Goal: Communication & Community: Participate in discussion

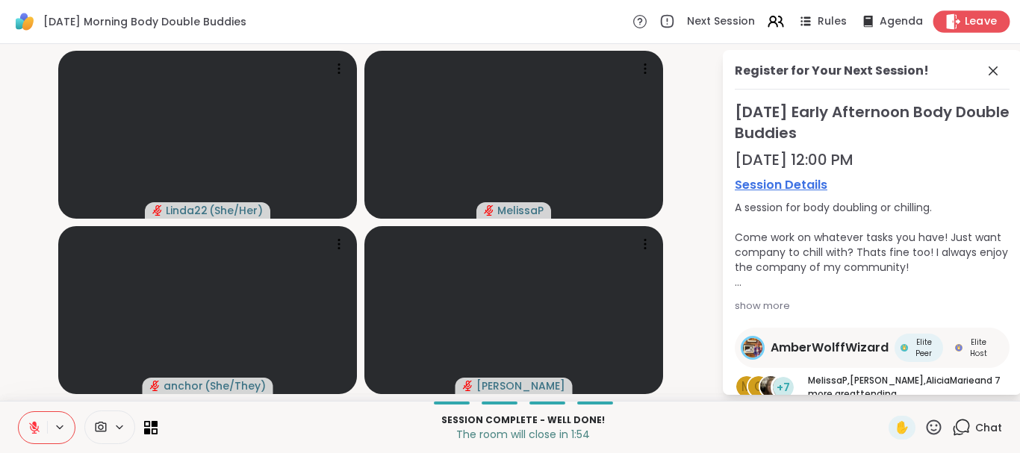
click at [977, 22] on span "Leave" at bounding box center [981, 22] width 33 height 16
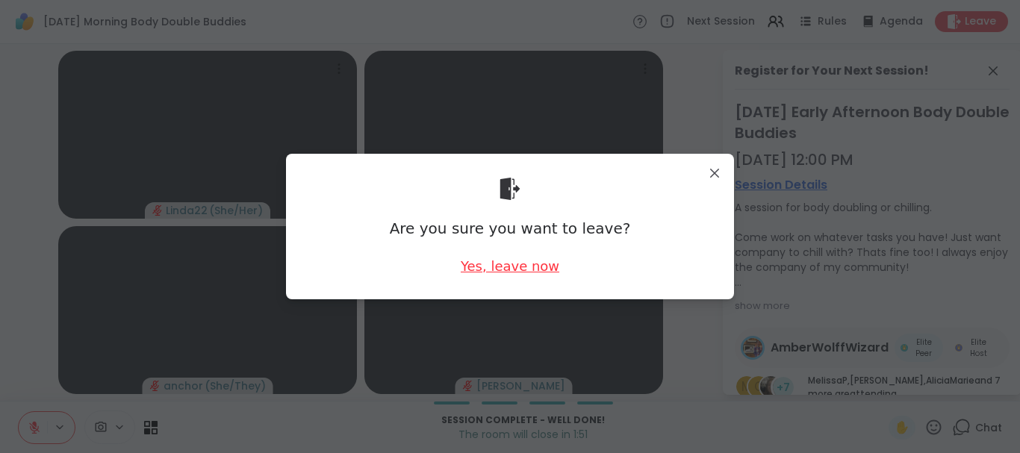
click at [502, 265] on div "Yes, leave now" at bounding box center [510, 266] width 99 height 19
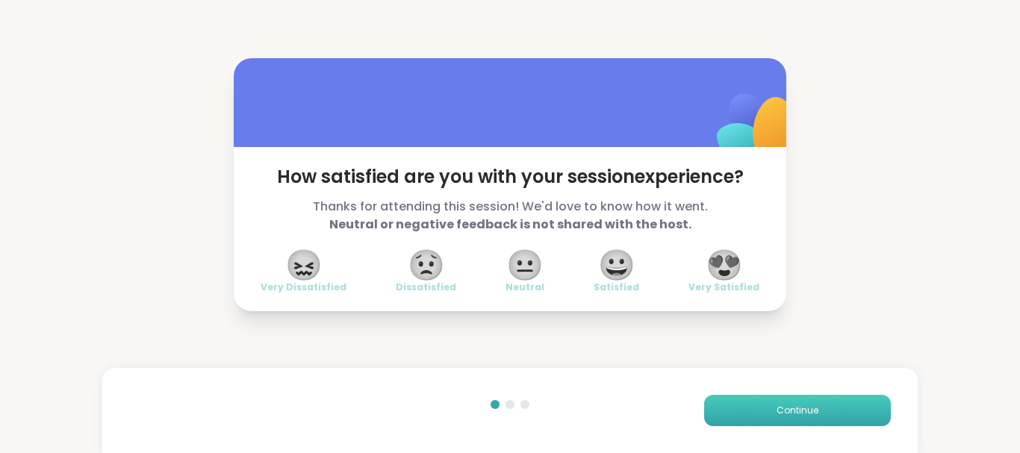
click at [739, 403] on button "Continue" at bounding box center [797, 410] width 187 height 31
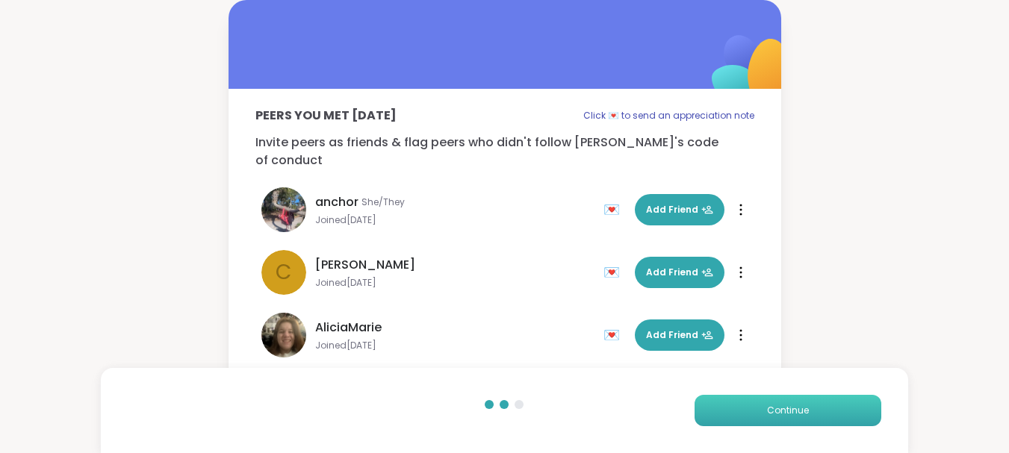
click at [739, 403] on button "Continue" at bounding box center [787, 410] width 187 height 31
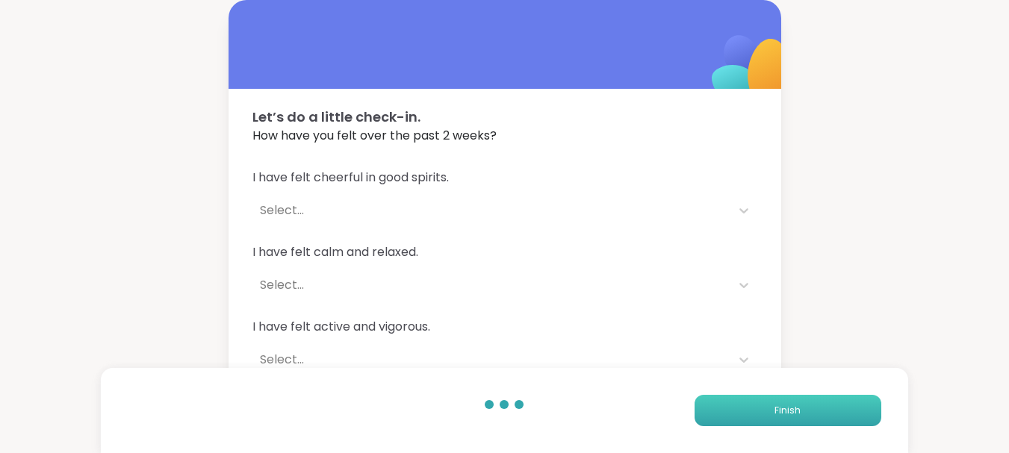
click at [739, 403] on button "Finish" at bounding box center [787, 410] width 187 height 31
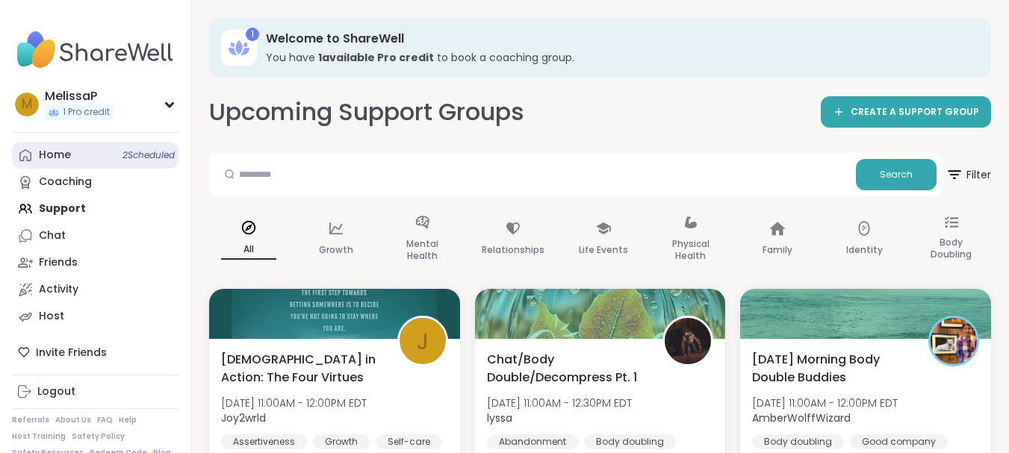
click at [51, 152] on div "Home 2 Scheduled" at bounding box center [55, 155] width 32 height 15
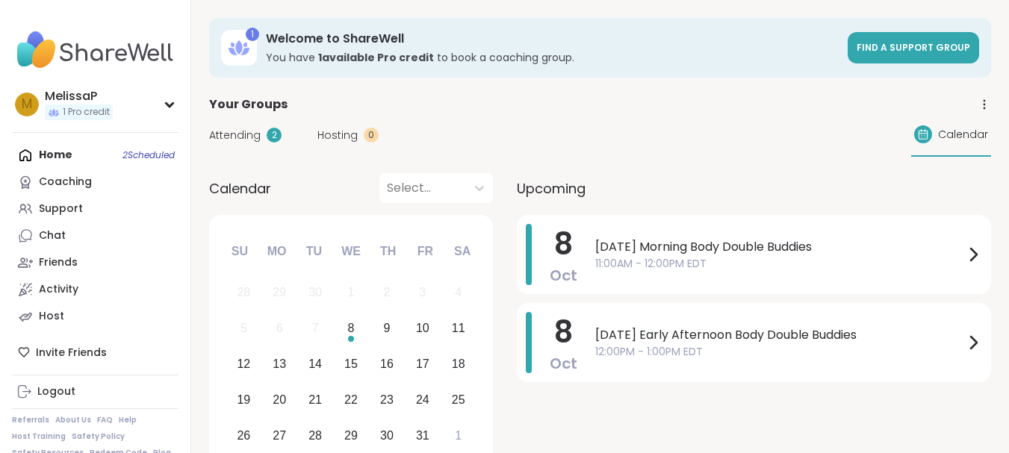
click at [230, 136] on span "Attending" at bounding box center [235, 136] width 52 height 16
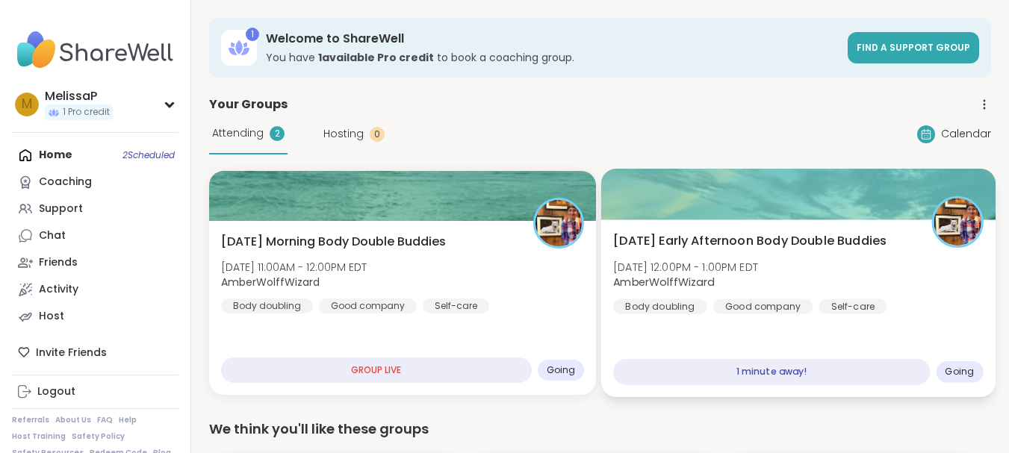
click at [853, 250] on span "[DATE] Early Afternoon Body Double Buddies" at bounding box center [749, 241] width 273 height 18
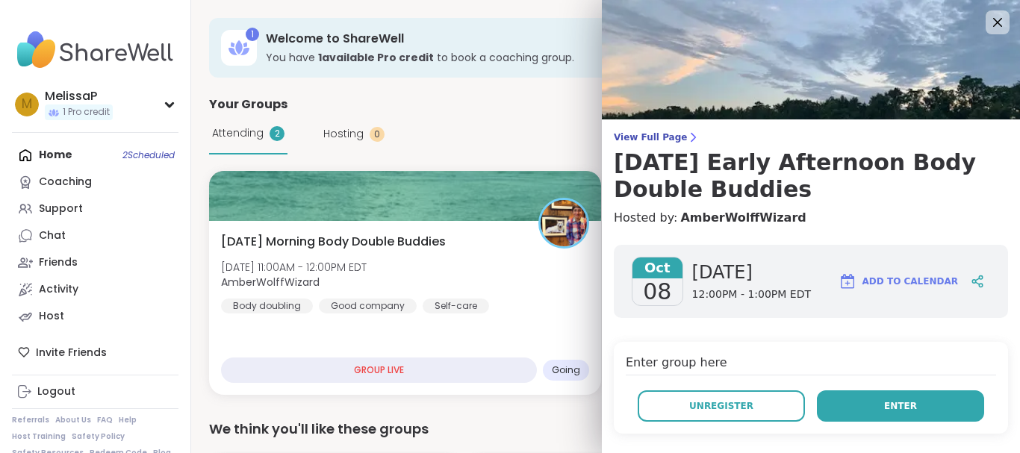
click at [880, 396] on button "Enter" at bounding box center [900, 405] width 167 height 31
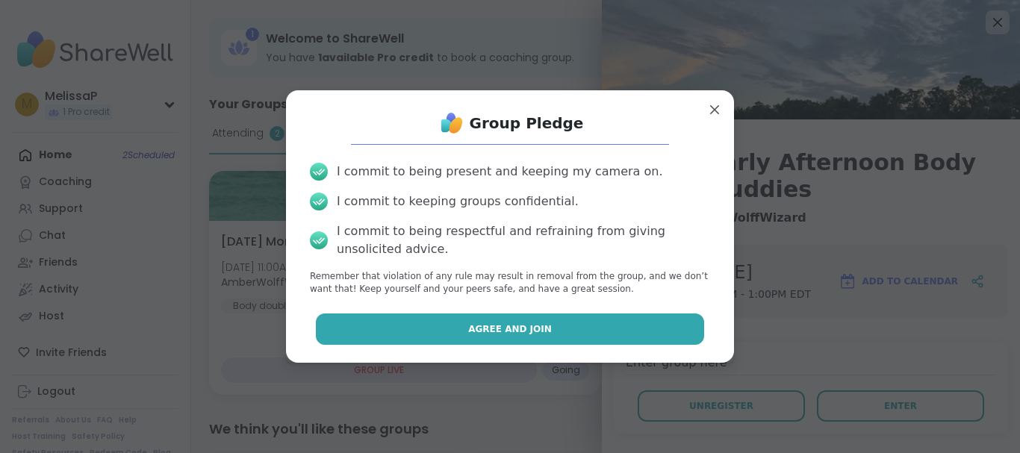
click at [552, 321] on button "Agree and Join" at bounding box center [510, 329] width 389 height 31
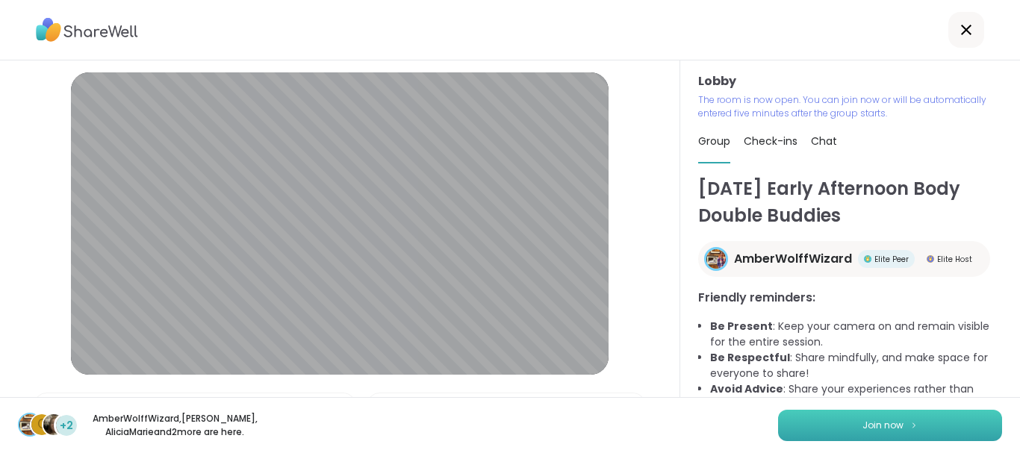
click at [871, 424] on span "Join now" at bounding box center [882, 425] width 41 height 13
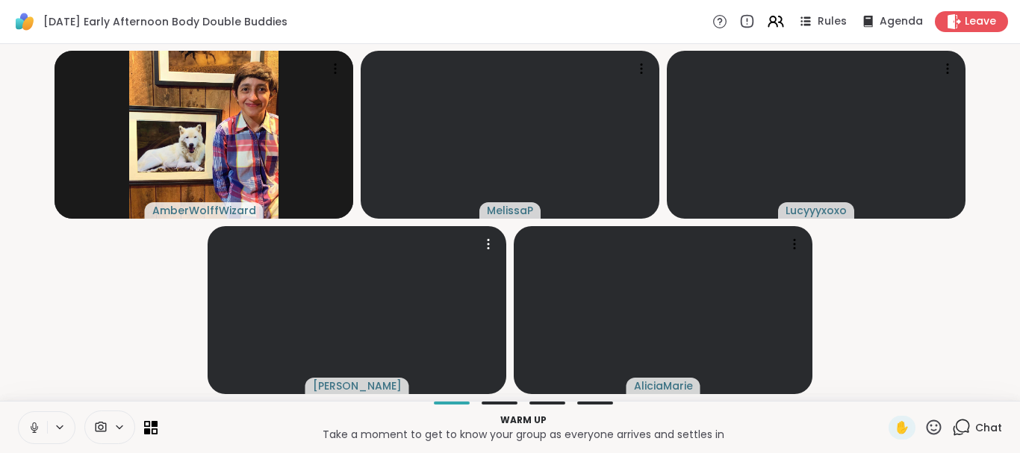
click at [32, 434] on icon at bounding box center [34, 427] width 13 height 13
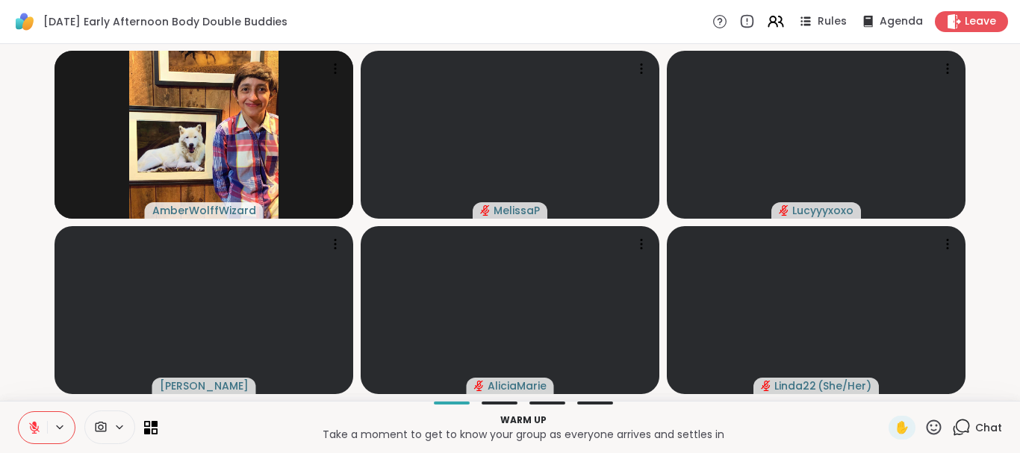
click at [958, 426] on icon at bounding box center [961, 427] width 19 height 19
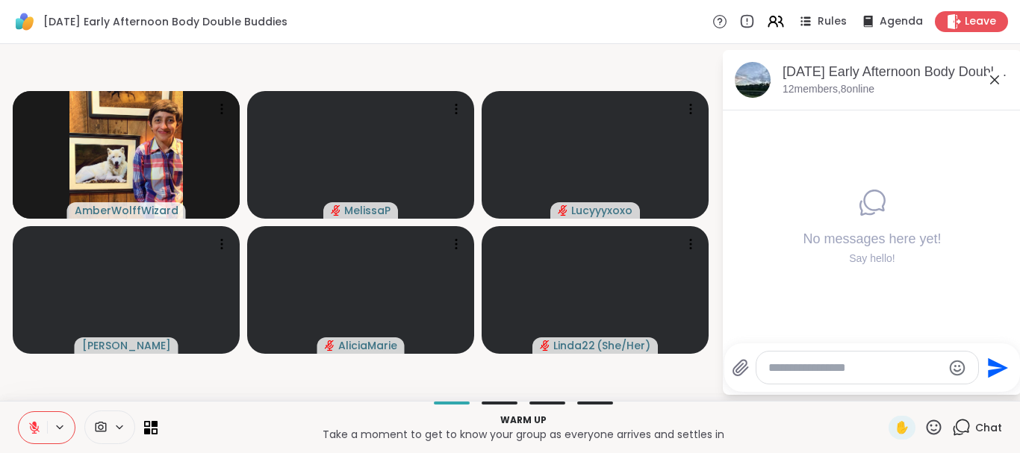
click at [810, 367] on textarea "Type your message" at bounding box center [855, 368] width 174 height 15
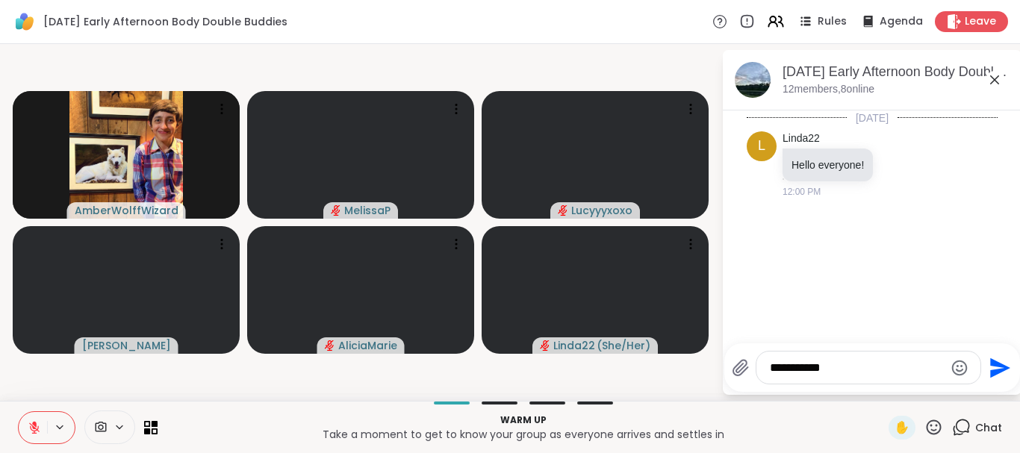
type textarea "**********"
click at [960, 362] on icon "Emoji picker" at bounding box center [960, 368] width 16 height 16
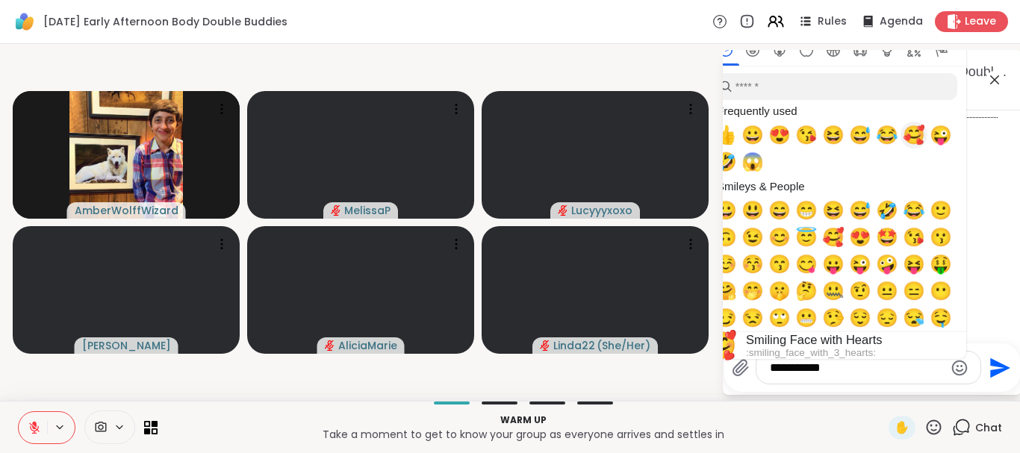
click at [915, 134] on span "🥰" at bounding box center [914, 135] width 22 height 21
click at [916, 135] on span "🥰" at bounding box center [914, 135] width 22 height 21
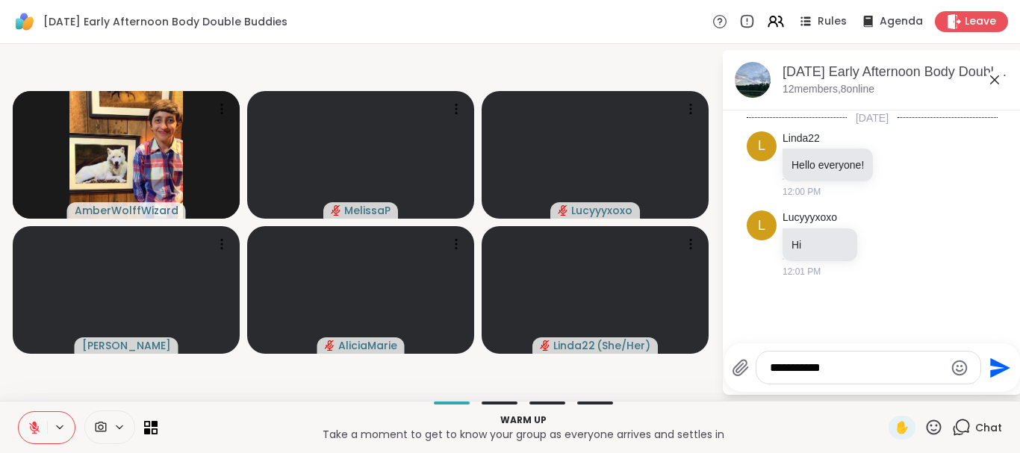
click at [1002, 366] on icon "Send" at bounding box center [1000, 368] width 20 height 20
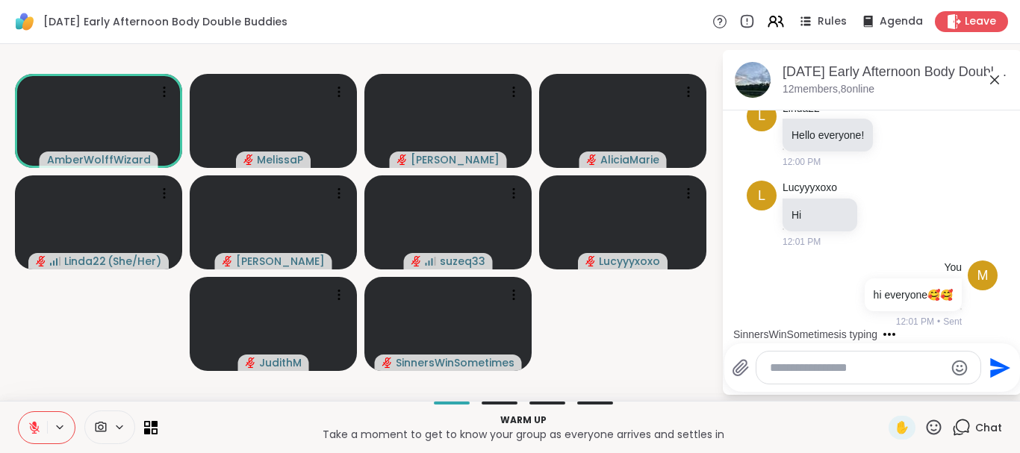
scroll to position [109, 0]
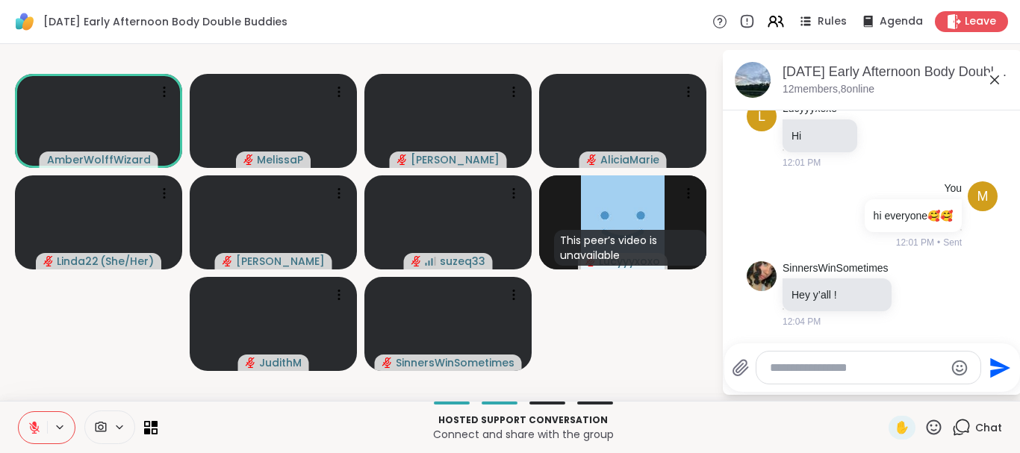
click at [29, 432] on icon at bounding box center [34, 427] width 13 height 13
click at [34, 430] on icon at bounding box center [34, 427] width 13 height 13
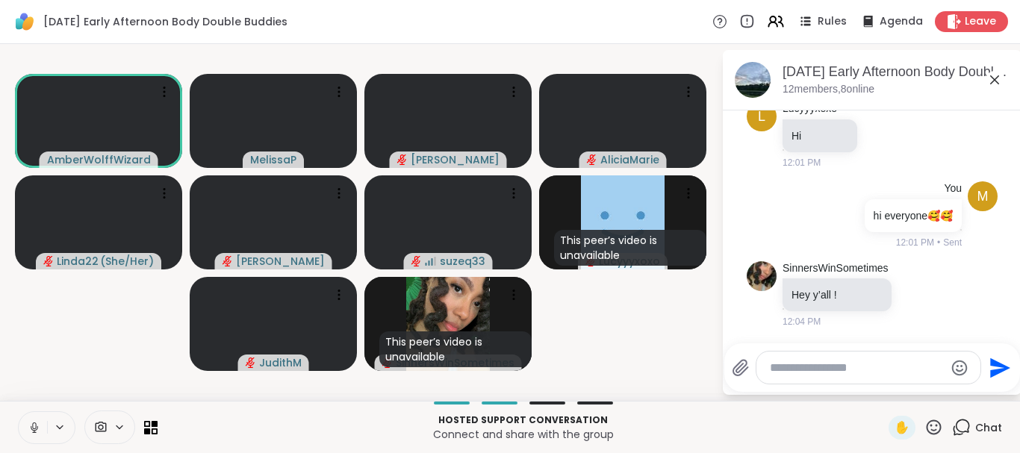
click at [34, 430] on icon at bounding box center [34, 431] width 1 height 3
click at [34, 430] on icon at bounding box center [34, 427] width 13 height 13
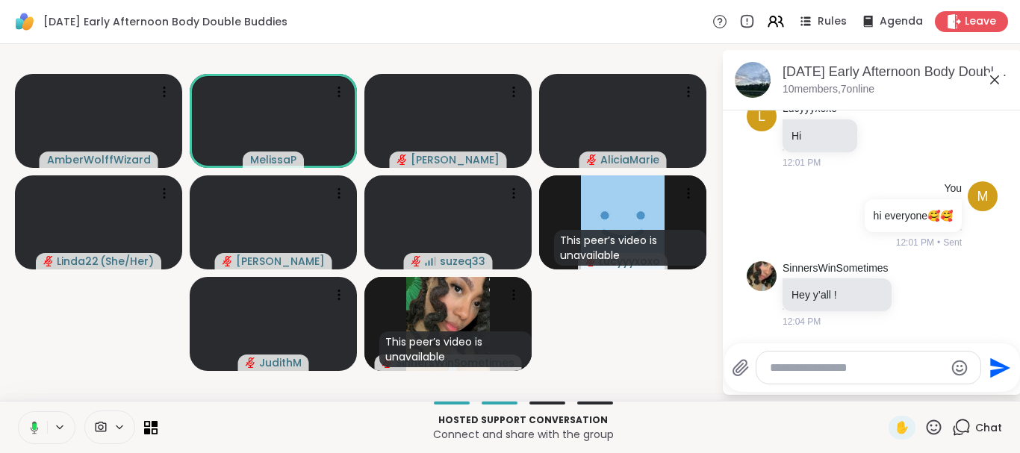
click at [34, 430] on icon at bounding box center [31, 427] width 13 height 13
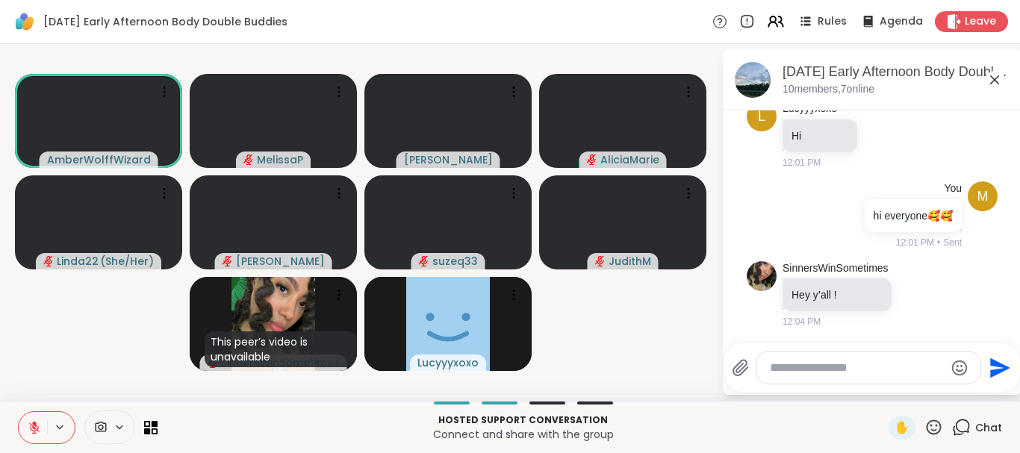
click at [927, 431] on icon at bounding box center [934, 427] width 15 height 15
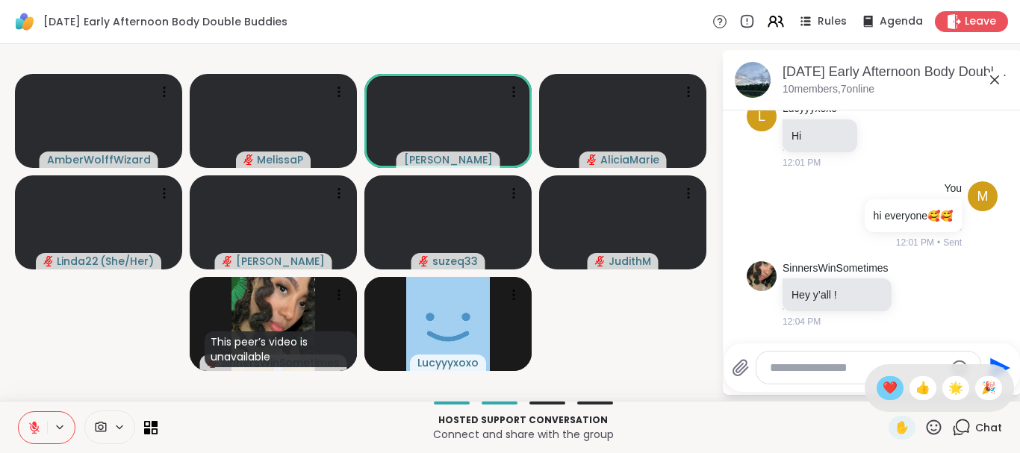
click at [883, 385] on span "❤️" at bounding box center [890, 388] width 15 height 18
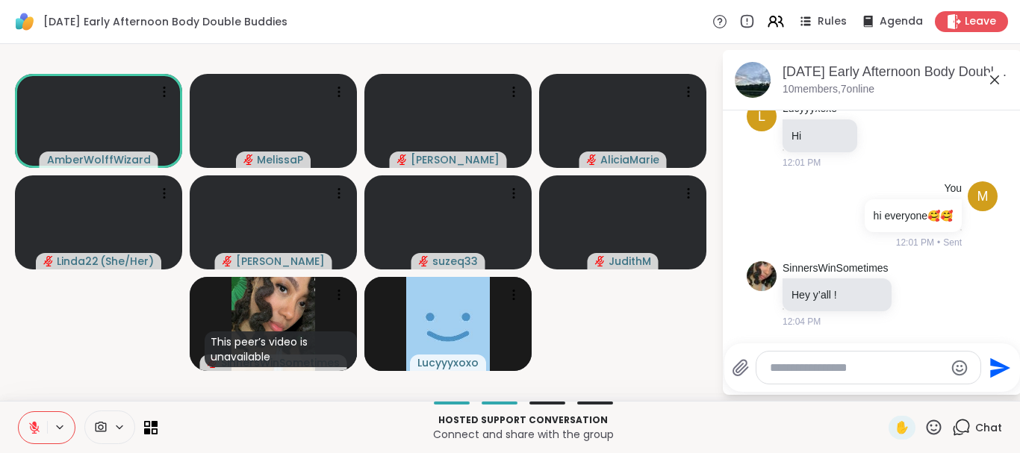
click at [25, 426] on button at bounding box center [33, 427] width 28 height 31
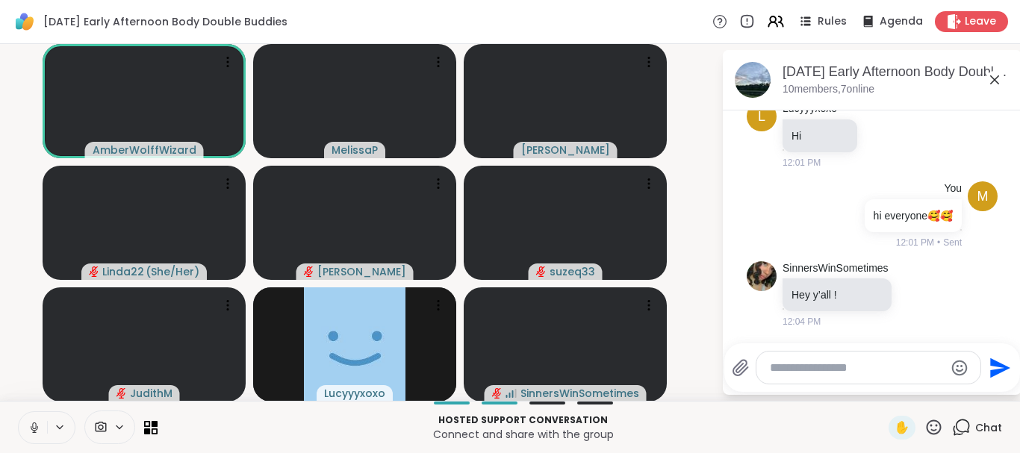
click at [25, 426] on button at bounding box center [33, 427] width 28 height 31
click at [40, 423] on icon at bounding box center [34, 427] width 13 height 13
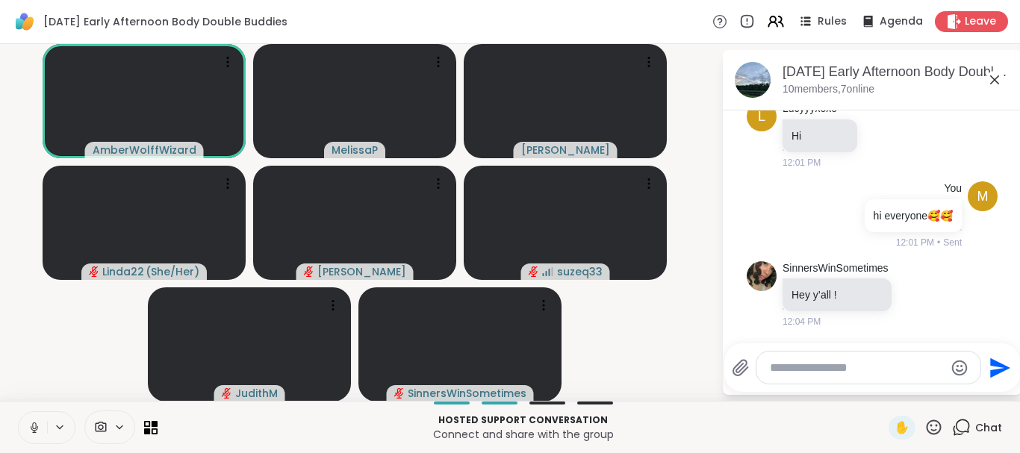
click at [35, 432] on icon at bounding box center [34, 432] width 4 height 1
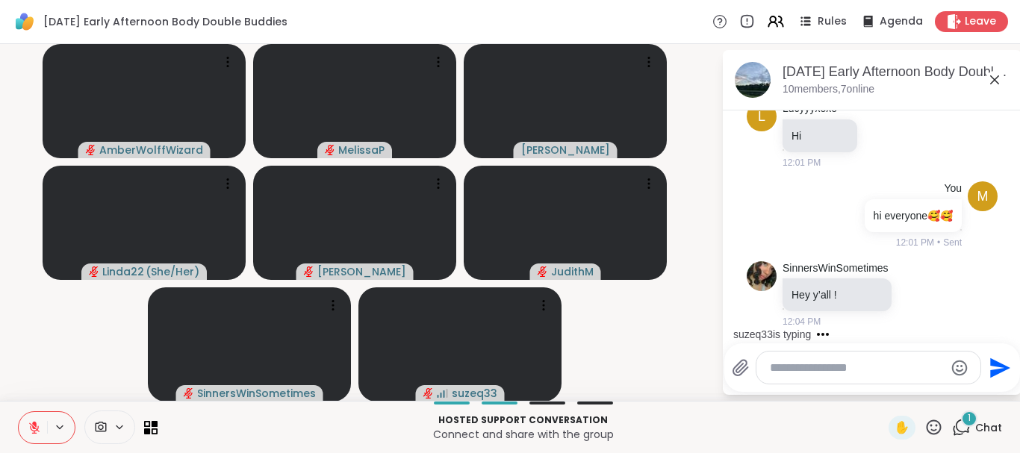
scroll to position [189, 0]
